Goal: Task Accomplishment & Management: Manage account settings

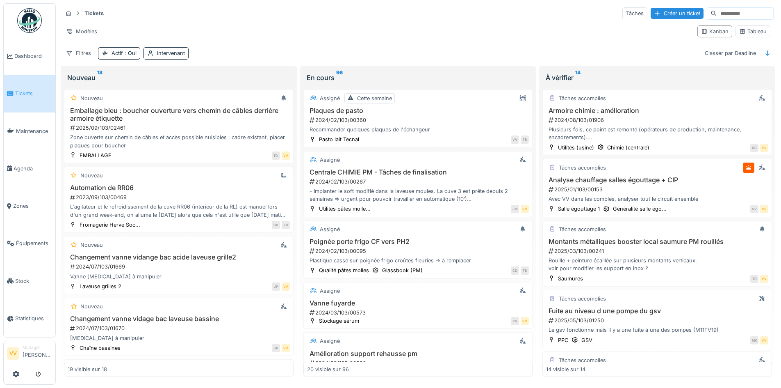
click at [22, 84] on link "Tickets" at bounding box center [30, 93] width 52 height 37
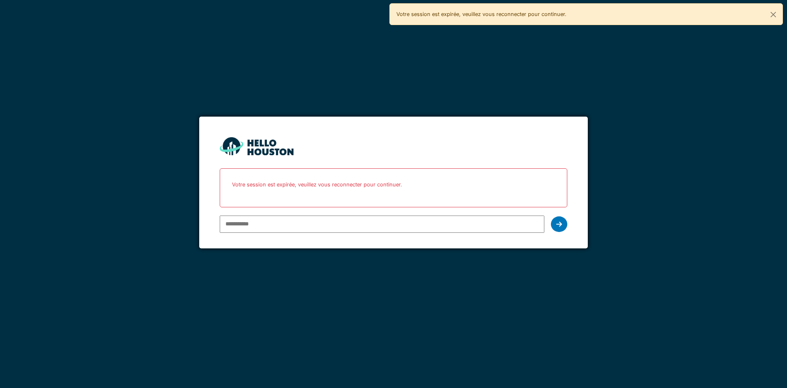
type input "**********"
click at [311, 225] on input "**********" at bounding box center [382, 223] width 324 height 17
click at [559, 224] on icon at bounding box center [559, 224] width 6 height 7
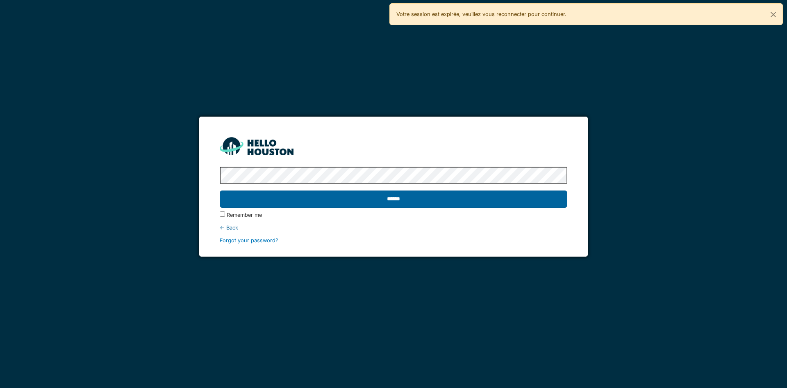
click at [516, 198] on input "******" at bounding box center [393, 198] width 347 height 17
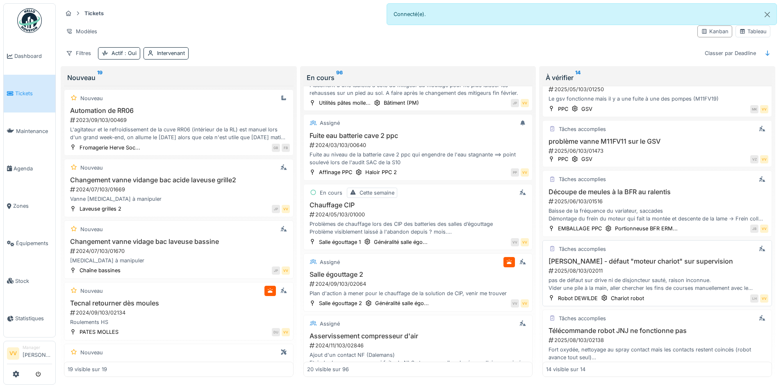
scroll to position [328, 0]
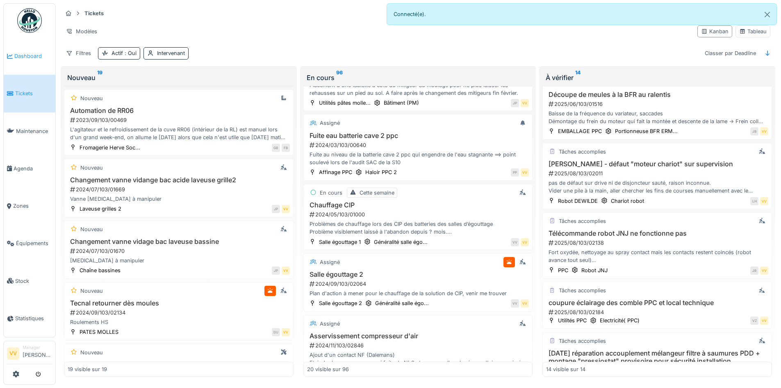
click at [30, 62] on link "Dashboard" at bounding box center [30, 55] width 52 height 37
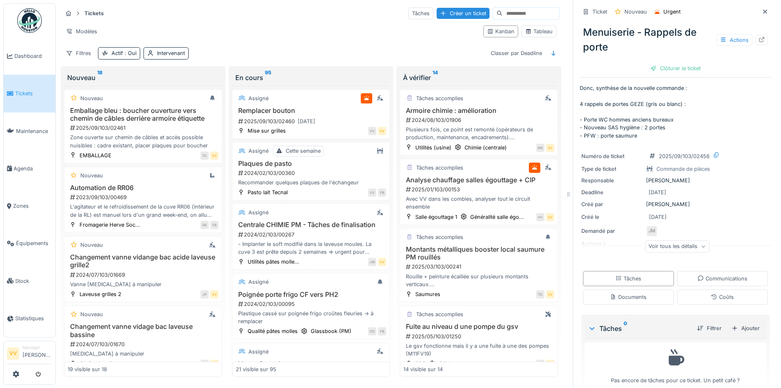
scroll to position [716, 0]
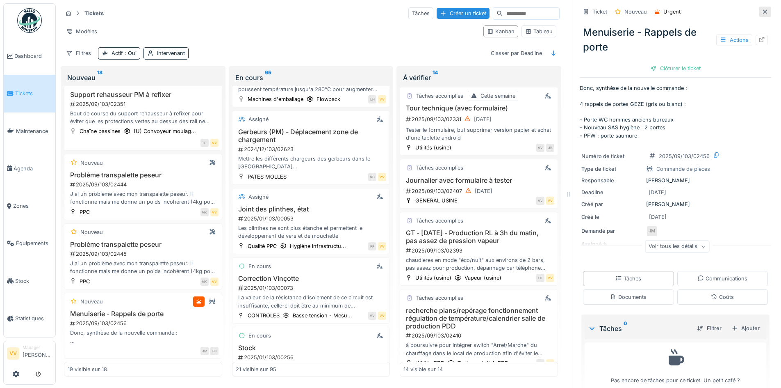
click at [762, 9] on icon at bounding box center [765, 11] width 7 height 5
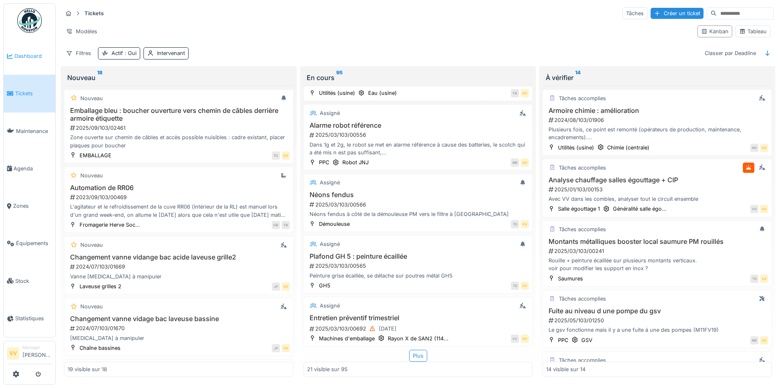
click at [39, 54] on span "Dashboard" at bounding box center [33, 56] width 38 height 8
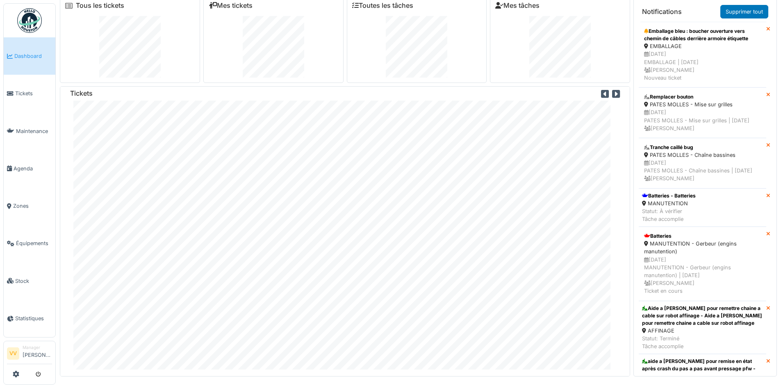
scroll to position [9, 0]
click at [705, 225] on li "Batteries - Batteries MANUTENTION Statut: À vérifier Tâche accomplie" at bounding box center [703, 206] width 128 height 39
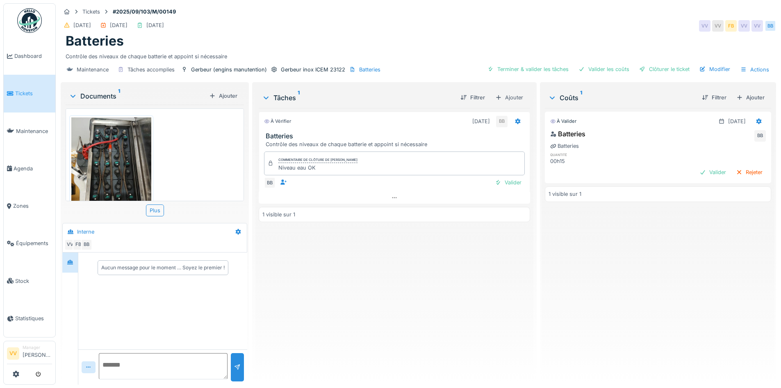
click at [107, 169] on img at bounding box center [111, 170] width 80 height 106
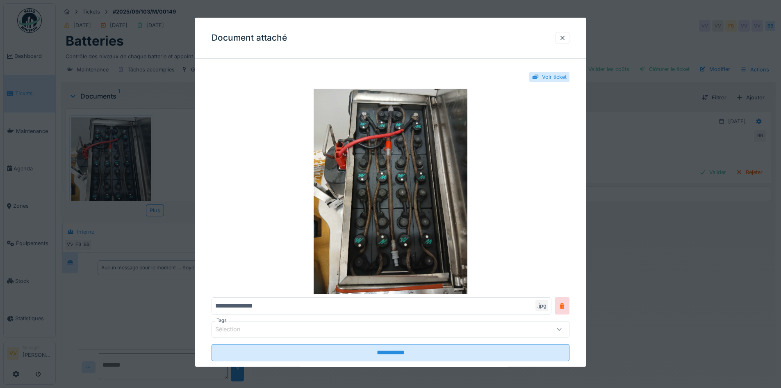
click at [108, 169] on div at bounding box center [390, 194] width 781 height 388
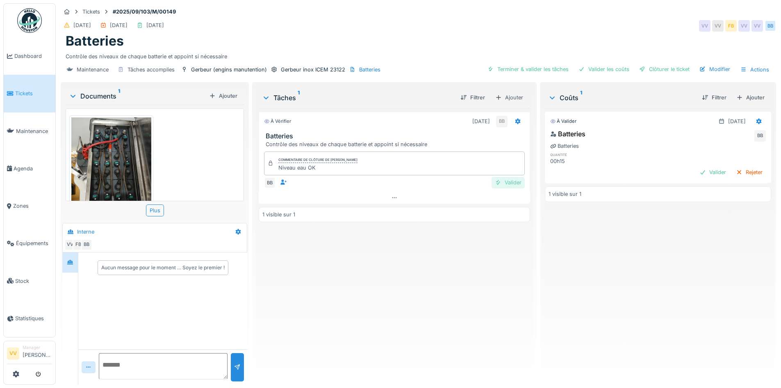
click at [507, 185] on div "Valider" at bounding box center [508, 182] width 33 height 11
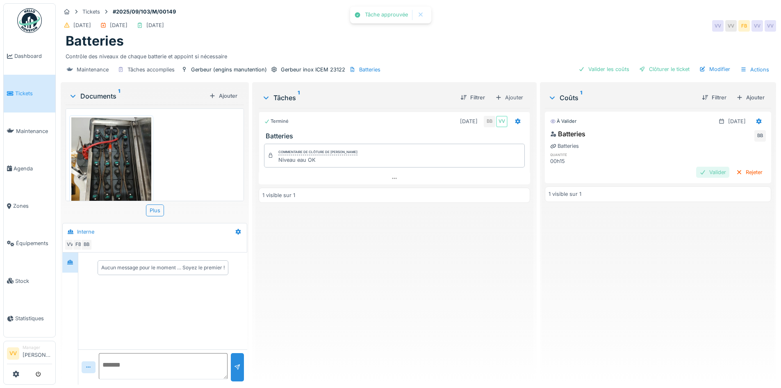
click at [709, 172] on div "Valider" at bounding box center [712, 171] width 33 height 11
click at [667, 66] on div "Clôturer le ticket" at bounding box center [664, 69] width 57 height 11
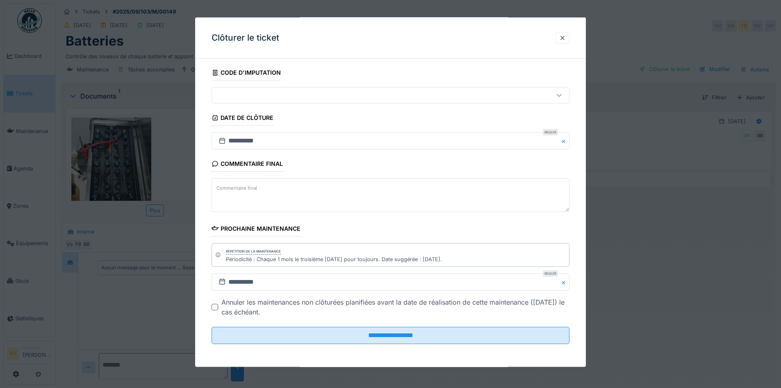
scroll to position [6, 0]
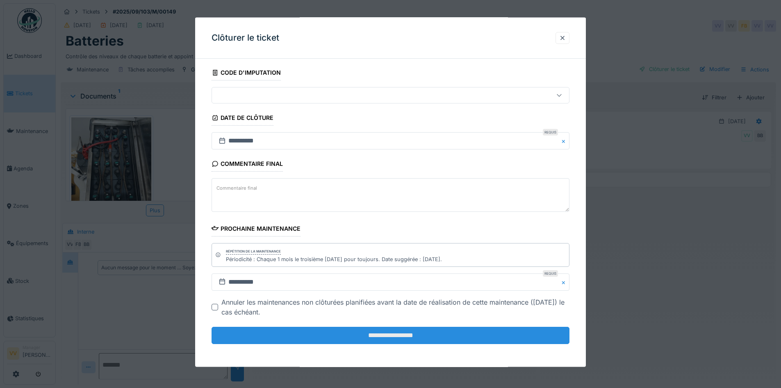
click at [423, 333] on input "**********" at bounding box center [391, 334] width 358 height 17
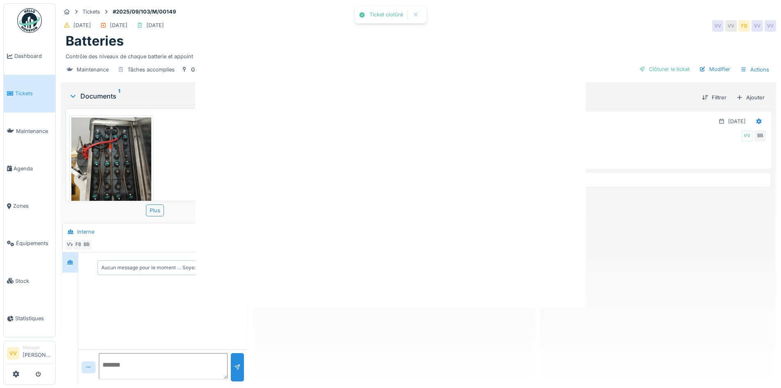
scroll to position [0, 0]
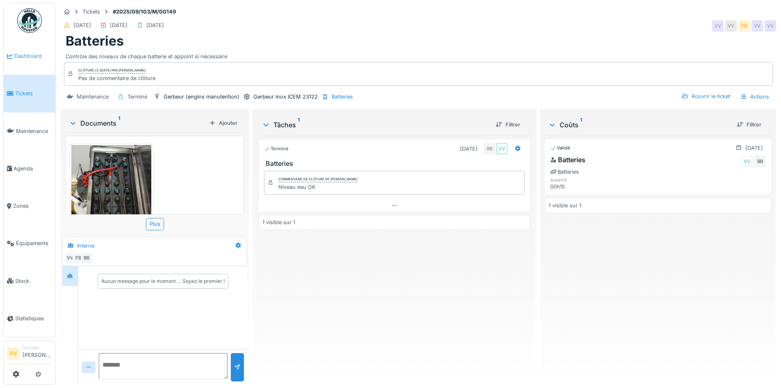
click at [25, 57] on span "Dashboard" at bounding box center [33, 56] width 38 height 8
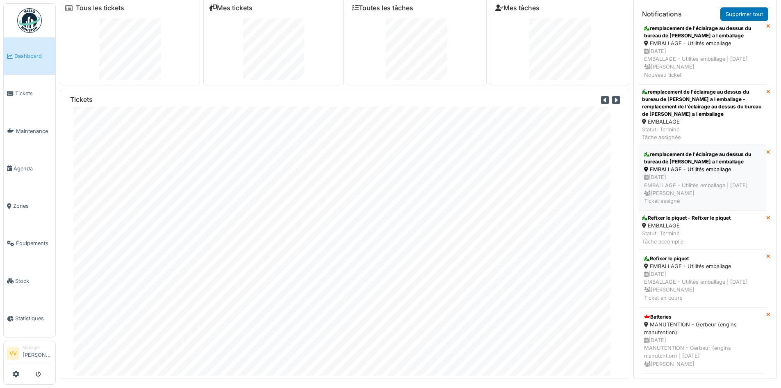
scroll to position [9, 0]
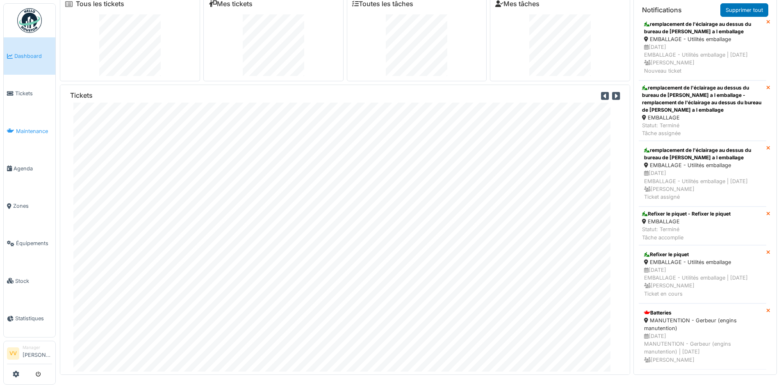
click at [33, 130] on span "Maintenance" at bounding box center [34, 131] width 36 height 8
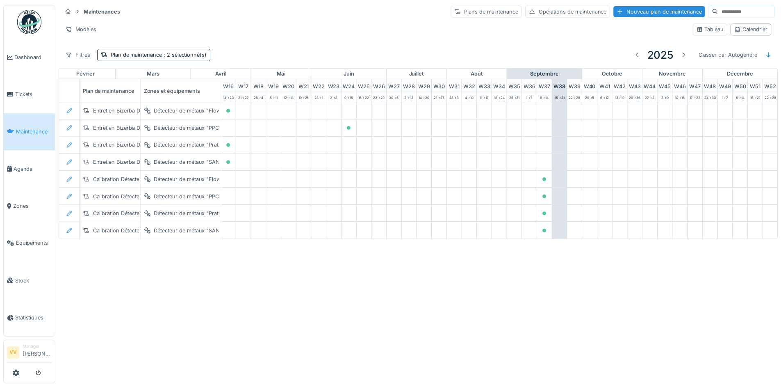
scroll to position [0, 269]
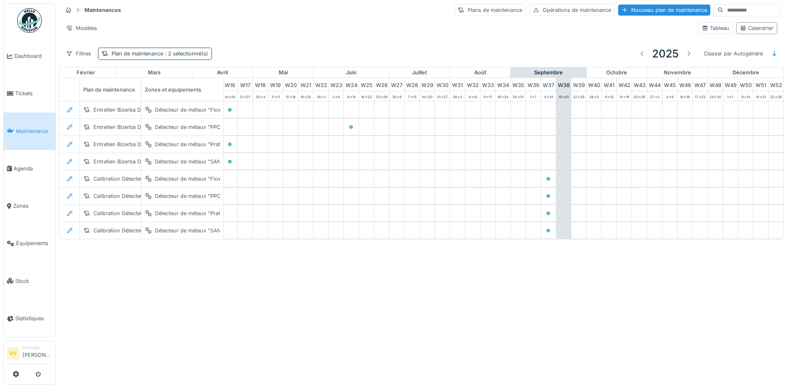
click at [153, 53] on div "Plan de maintenance : 2 sélectionné(s)" at bounding box center [160, 54] width 97 height 8
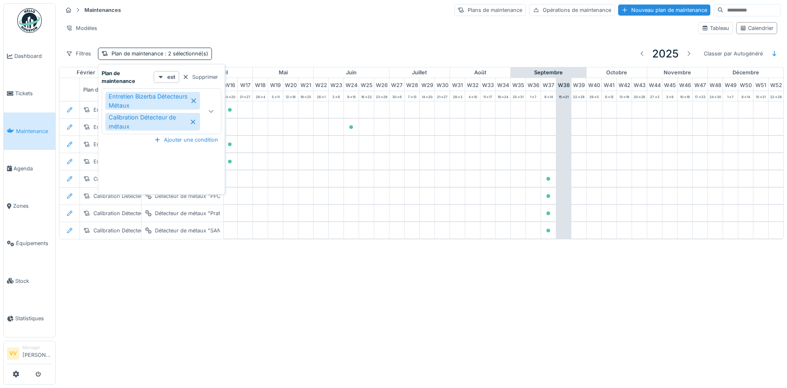
click at [194, 103] on icon at bounding box center [194, 101] width 6 height 6
type input "*****"
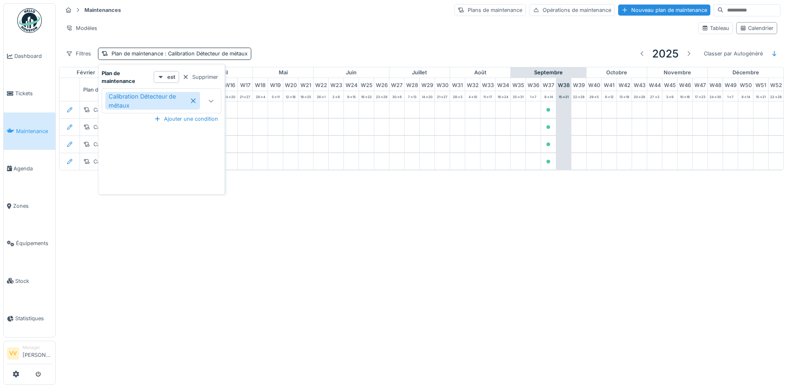
click at [194, 103] on icon at bounding box center [193, 101] width 7 height 6
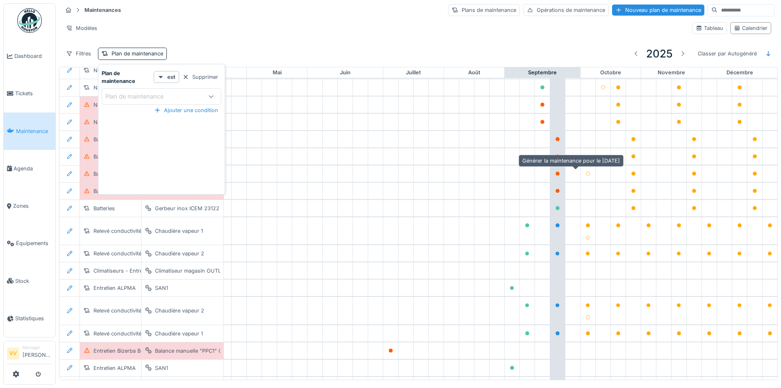
scroll to position [856, 269]
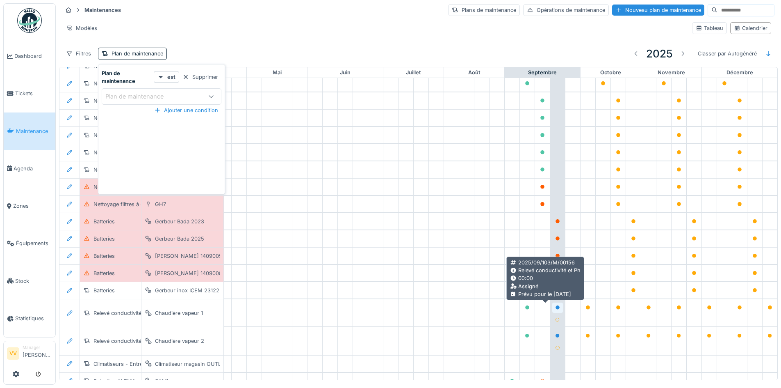
click at [556, 306] on icon at bounding box center [558, 307] width 4 height 4
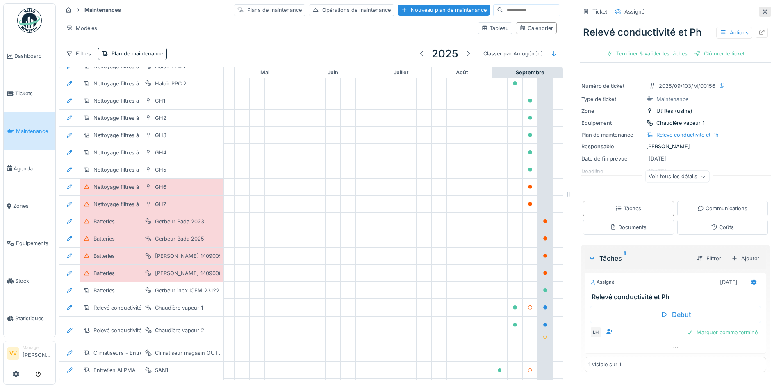
click at [762, 9] on icon at bounding box center [765, 11] width 7 height 5
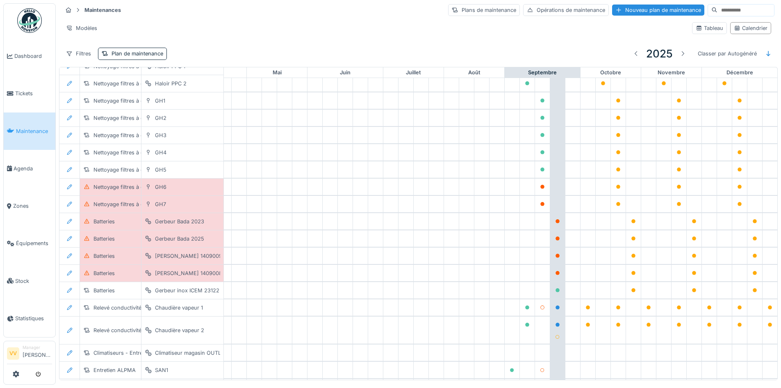
click at [363, 50] on div "Filtres Plan de maintenance 2025 Classer par Autogénéré" at bounding box center [418, 53] width 712 height 19
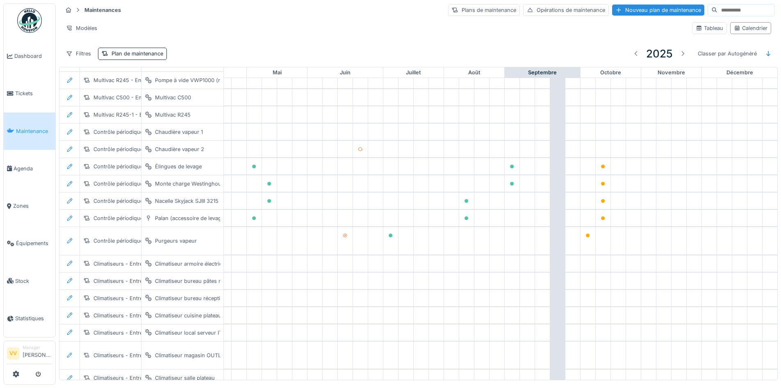
scroll to position [0, 269]
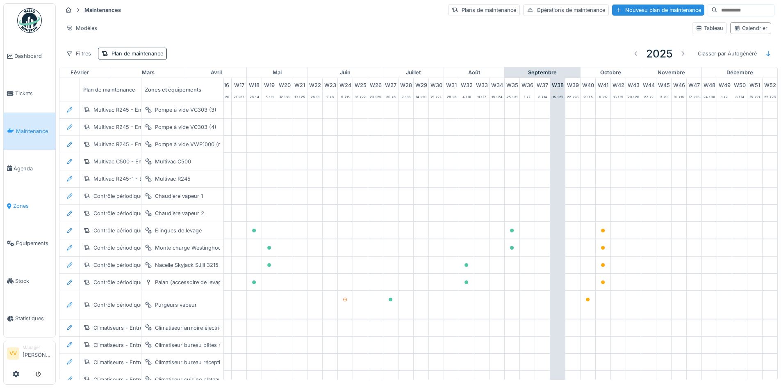
click at [21, 202] on span "Zones" at bounding box center [32, 206] width 39 height 8
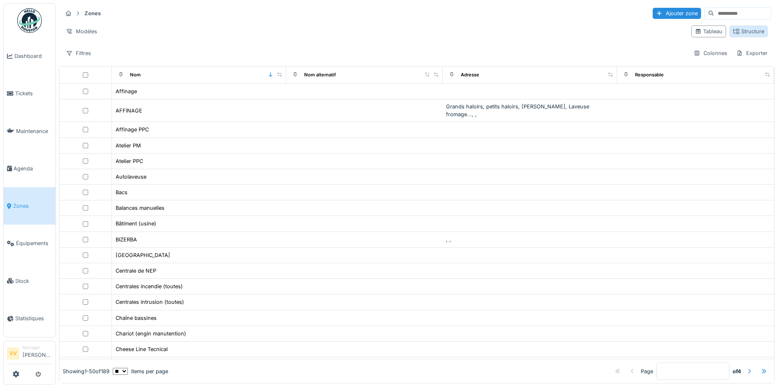
click at [737, 33] on div "Structure" at bounding box center [748, 31] width 31 height 8
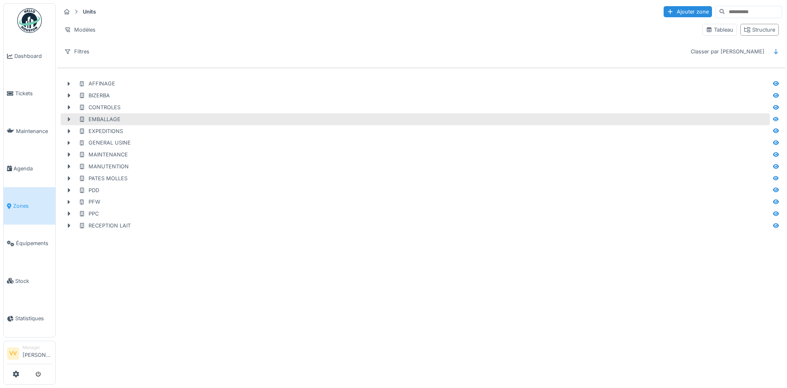
click at [68, 118] on icon at bounding box center [69, 118] width 7 height 5
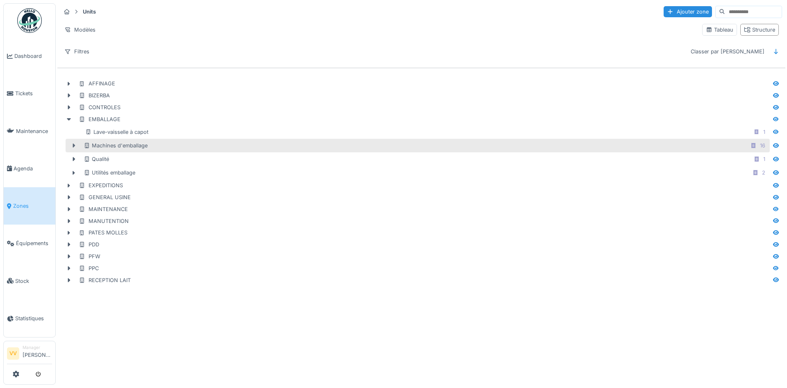
click at [75, 146] on icon at bounding box center [74, 145] width 7 height 5
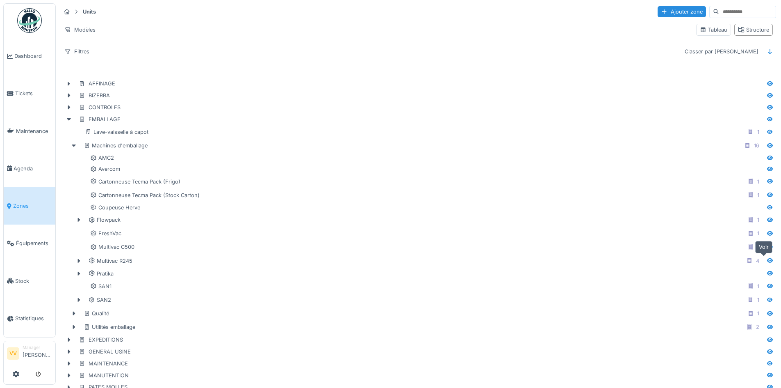
click at [767, 259] on icon at bounding box center [770, 260] width 7 height 5
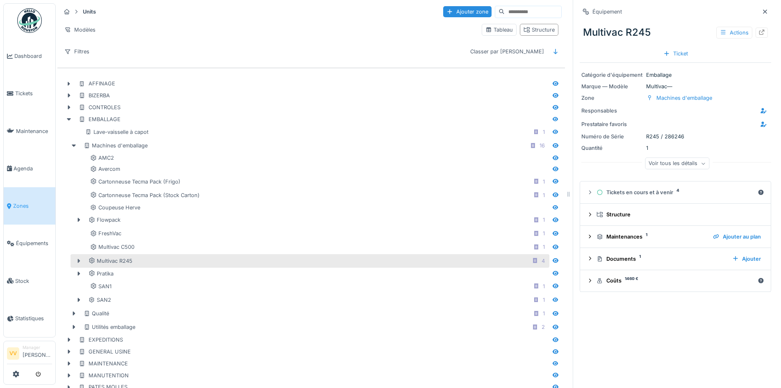
click at [76, 260] on icon at bounding box center [78, 260] width 7 height 5
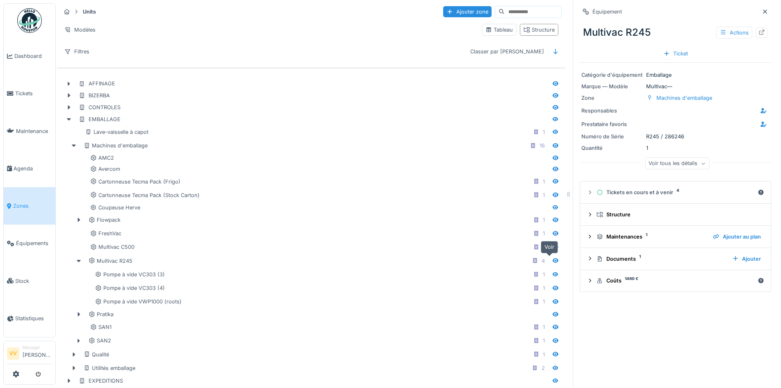
click at [553, 261] on icon at bounding box center [556, 260] width 6 height 5
click at [759, 32] on icon at bounding box center [761, 32] width 5 height 5
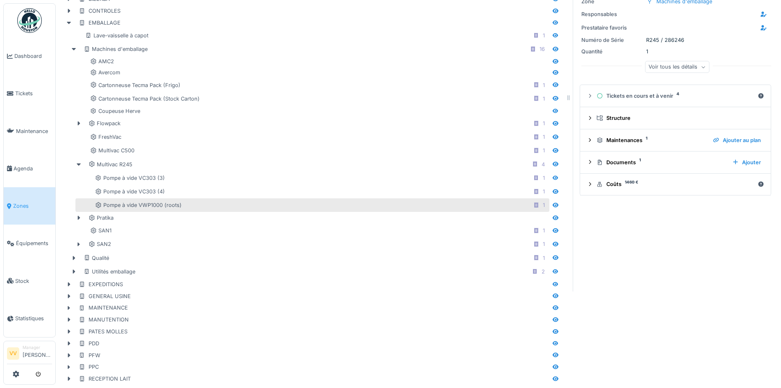
scroll to position [104, 0]
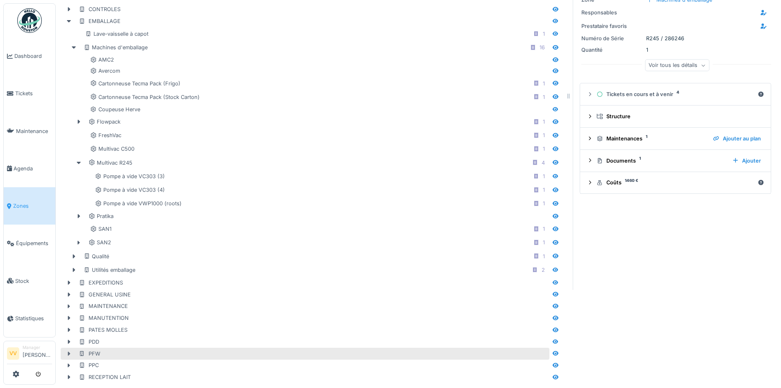
click at [70, 351] on icon at bounding box center [69, 353] width 7 height 5
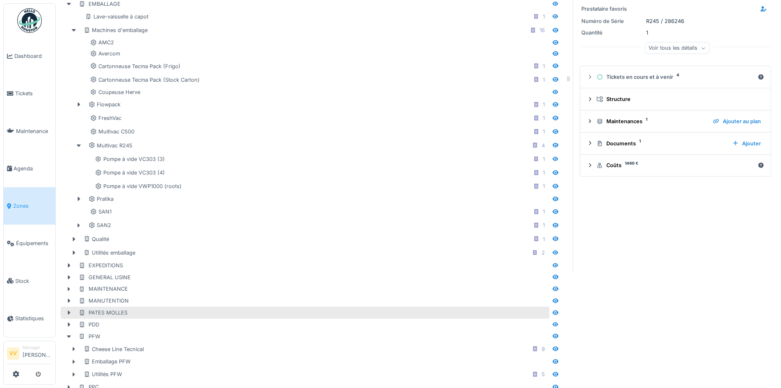
scroll to position [143, 0]
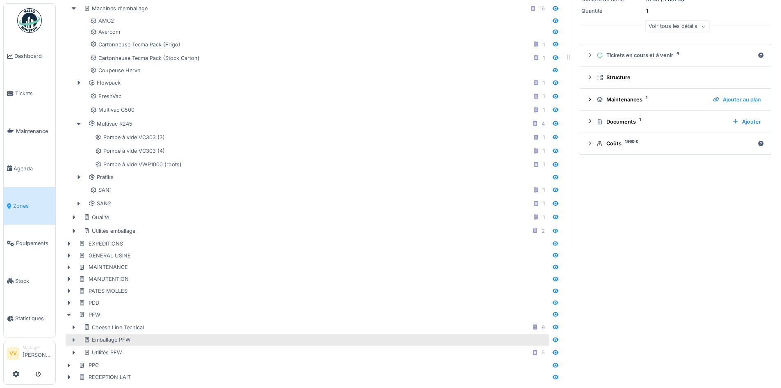
click at [71, 337] on icon at bounding box center [74, 339] width 7 height 5
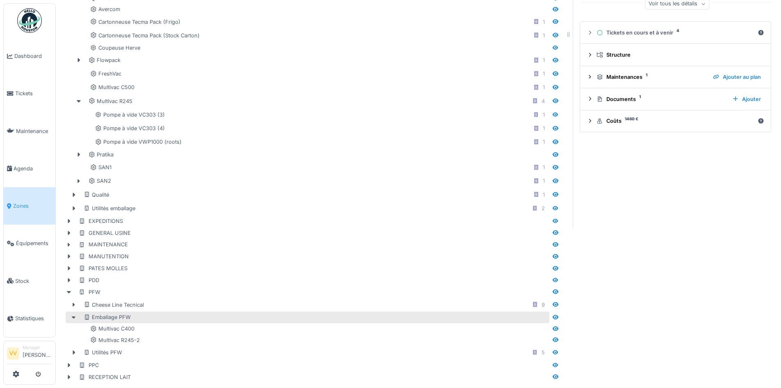
scroll to position [166, 0]
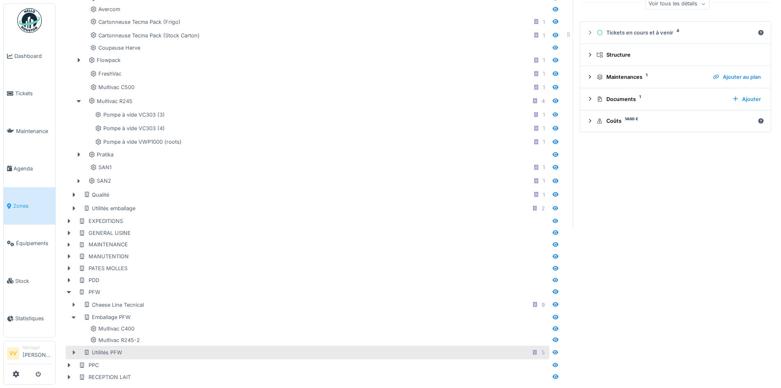
click at [73, 350] on icon at bounding box center [74, 352] width 2 height 4
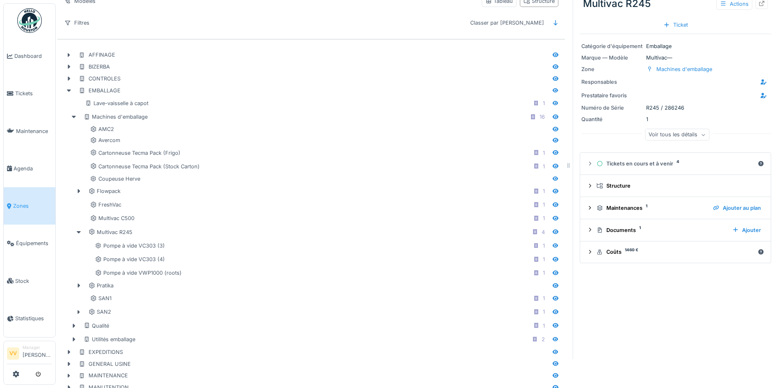
scroll to position [0, 0]
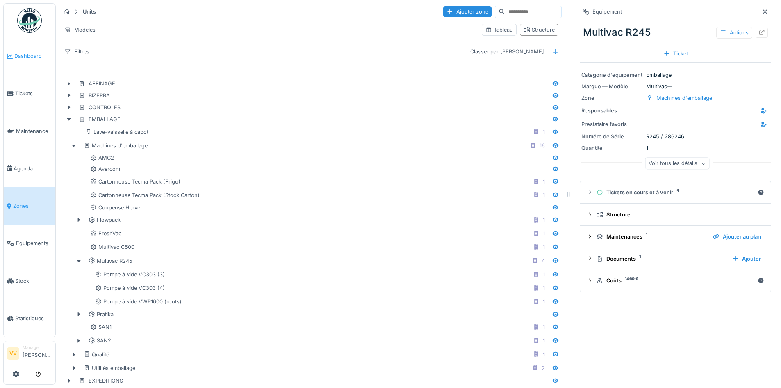
click at [19, 49] on link "Dashboard" at bounding box center [30, 55] width 52 height 37
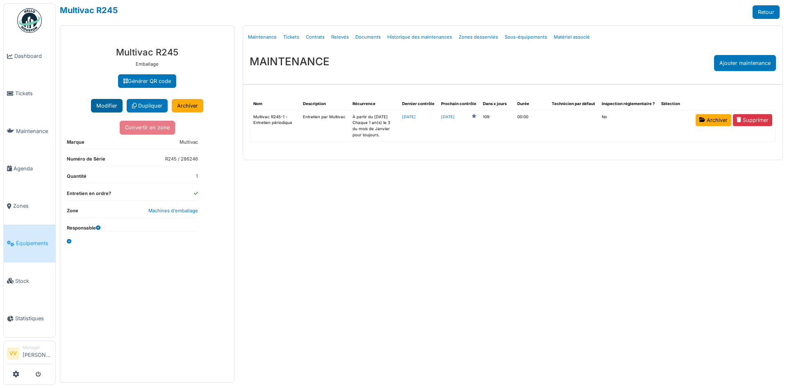
click at [107, 103] on button "Modifier" at bounding box center [107, 106] width 32 height 14
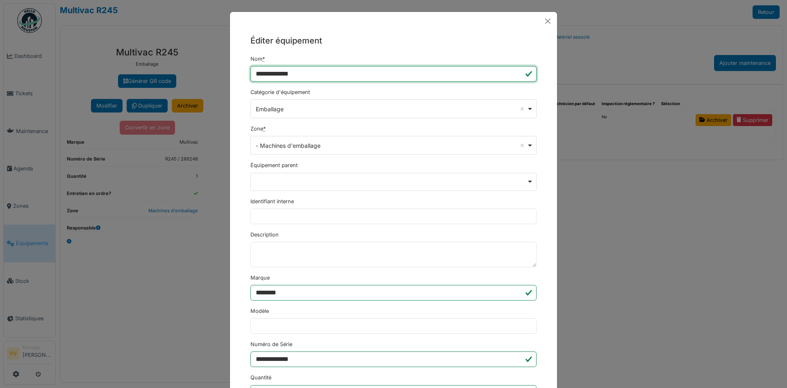
click at [362, 74] on input "**********" at bounding box center [394, 74] width 286 height 16
type input "**********"
click at [439, 42] on h5 "Éditer équipement" at bounding box center [394, 40] width 286 height 12
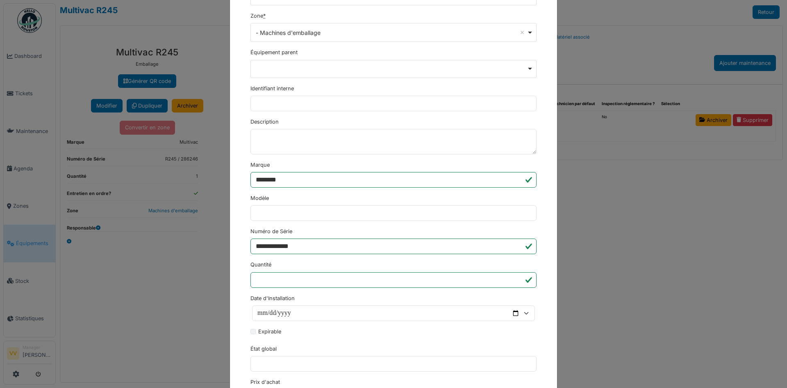
scroll to position [286, 0]
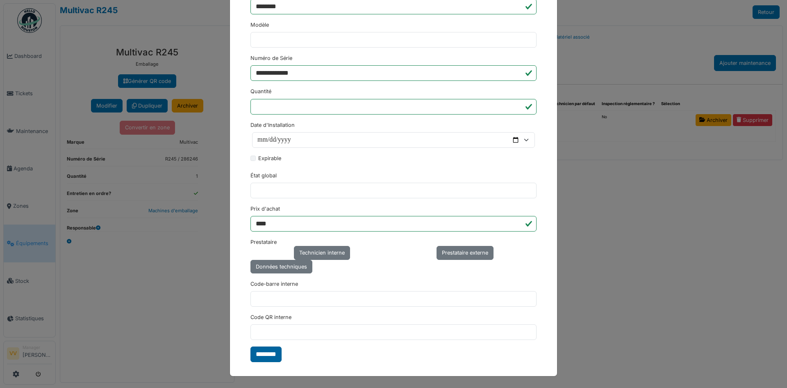
click at [277, 349] on input "********" at bounding box center [266, 354] width 31 height 16
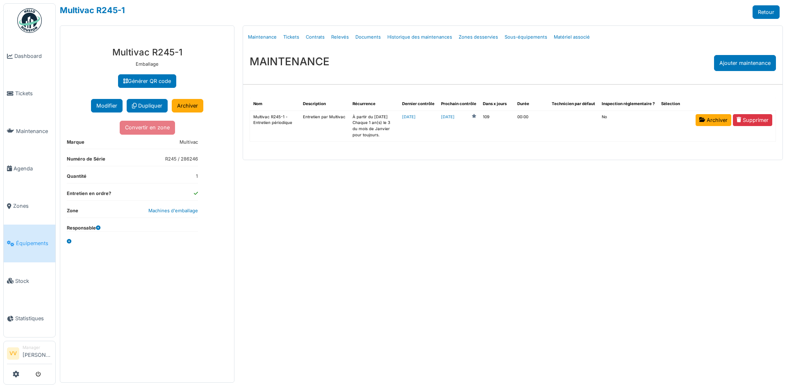
click at [283, 355] on div "Menu Détails Maintenance Tickets Contrats Relevés Documents Historique des main…" at bounding box center [513, 203] width 549 height 357
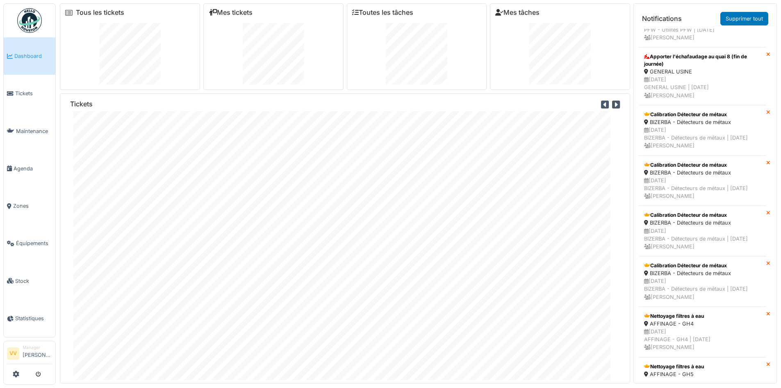
scroll to position [943, 0]
click at [766, 56] on icon at bounding box center [768, 53] width 4 height 5
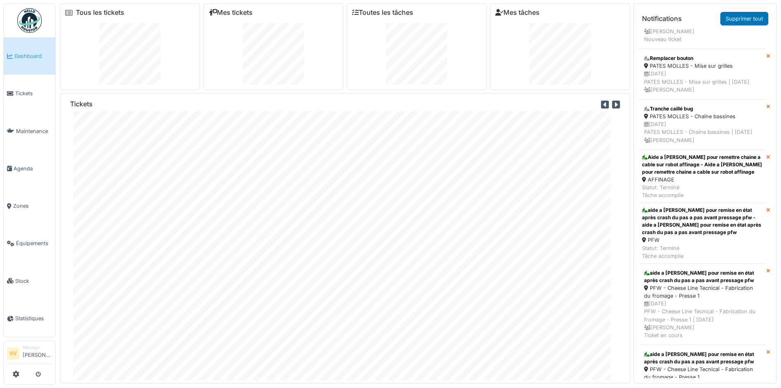
scroll to position [287, 0]
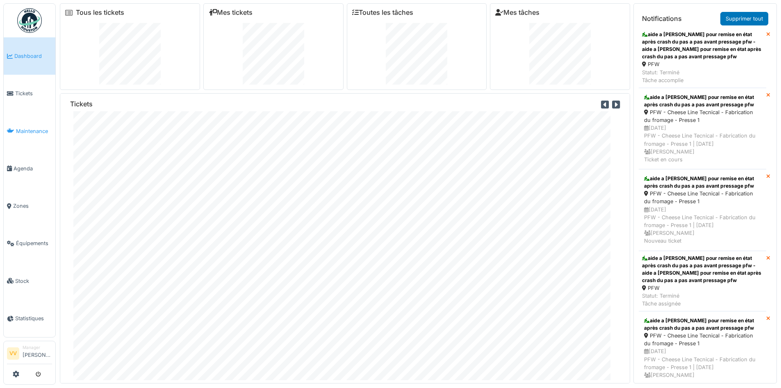
click at [26, 127] on span "Maintenance" at bounding box center [34, 131] width 36 height 8
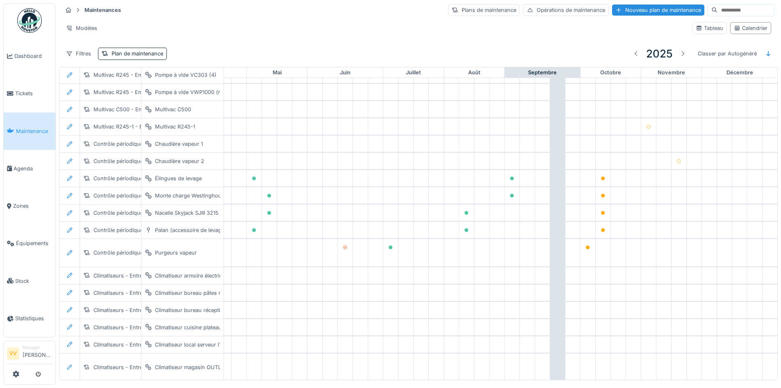
scroll to position [100, 269]
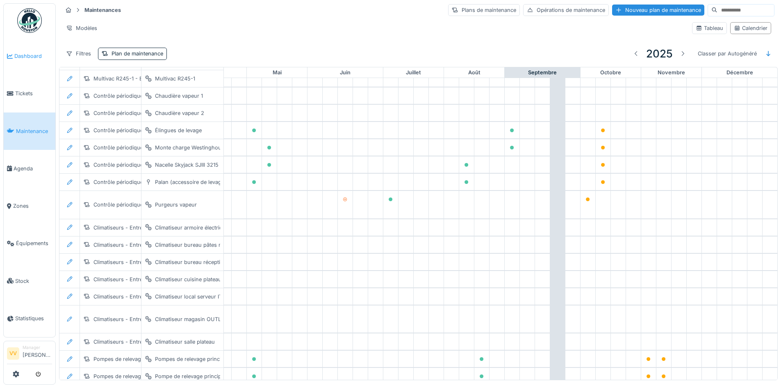
click at [23, 55] on span "Dashboard" at bounding box center [33, 56] width 38 height 8
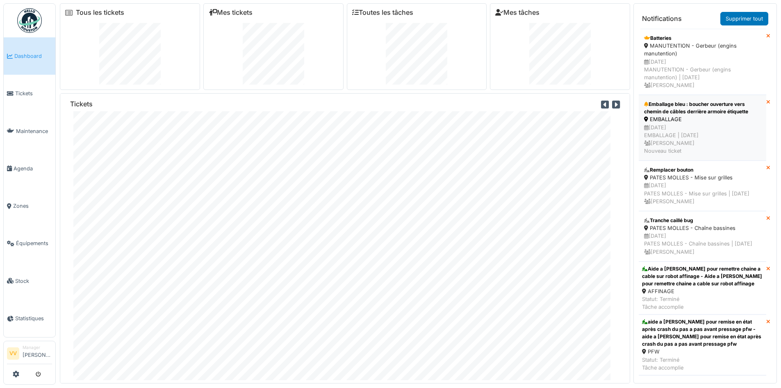
click at [733, 127] on div "[DATE] EMBALLAGE | [DATE] [PERSON_NAME] Nouveau ticket" at bounding box center [702, 139] width 117 height 32
click at [693, 104] on div "Emballage bleu : boucher ouverture vers chemin de câbles derrière armoire étiqu…" at bounding box center [702, 107] width 117 height 15
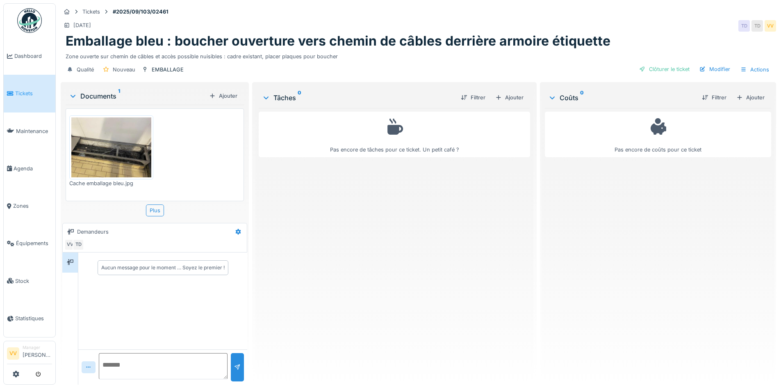
click at [99, 155] on img at bounding box center [111, 147] width 80 height 60
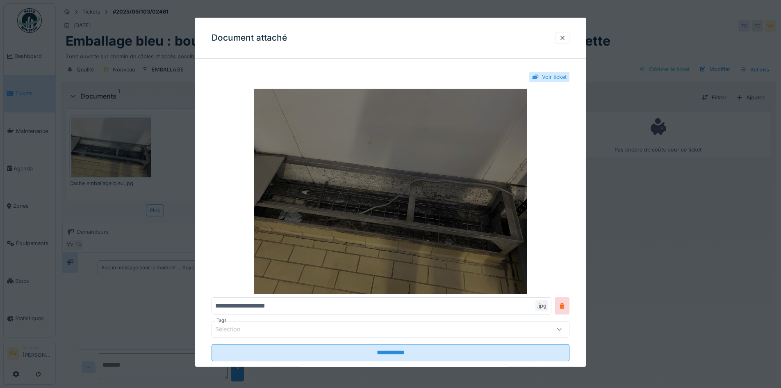
click at [339, 203] on img at bounding box center [391, 191] width 358 height 205
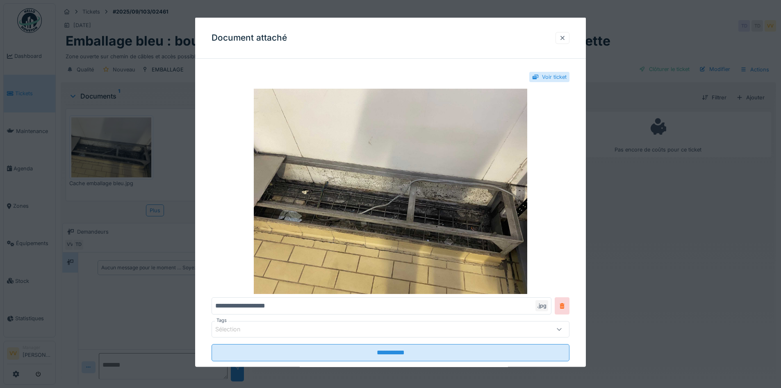
click at [566, 40] on div at bounding box center [562, 38] width 7 height 8
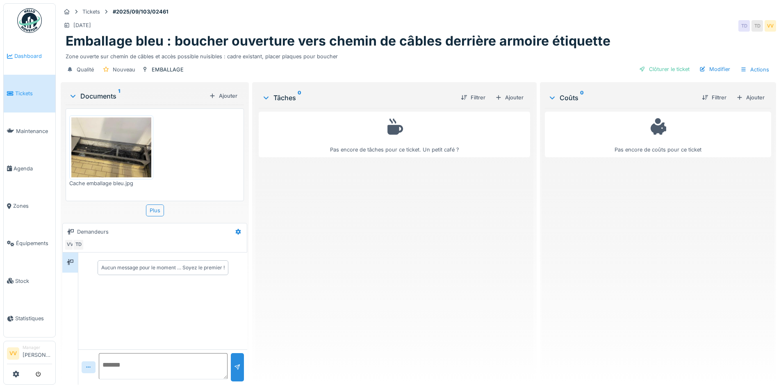
click at [24, 49] on link "Dashboard" at bounding box center [30, 55] width 52 height 37
